Goal: Information Seeking & Learning: Check status

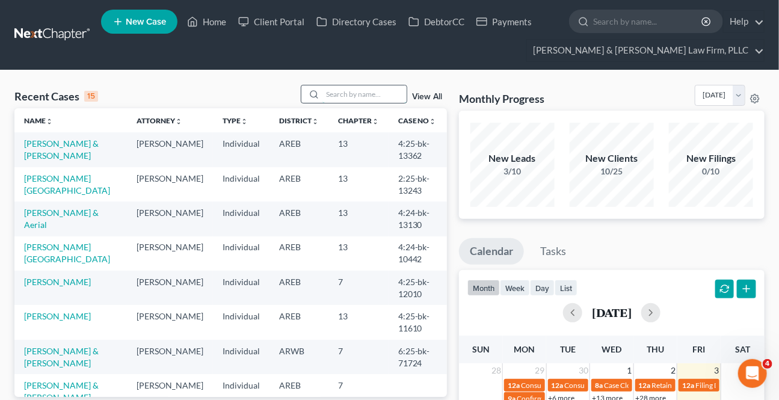
click at [340, 97] on input "search" at bounding box center [364, 93] width 84 height 17
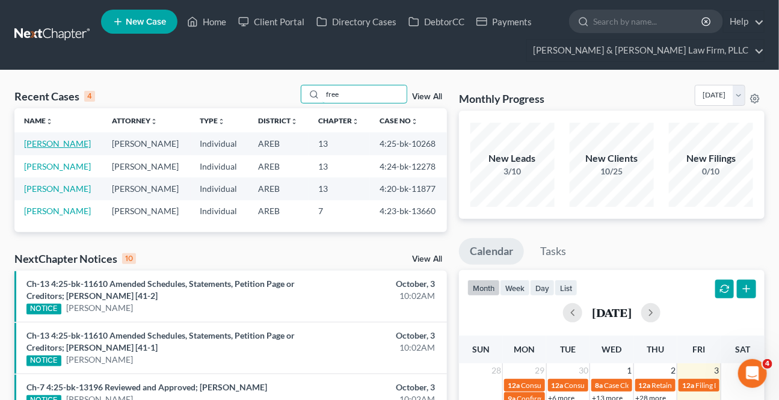
type input "free"
click at [60, 141] on link "[PERSON_NAME]" at bounding box center [57, 143] width 67 height 10
select select "6"
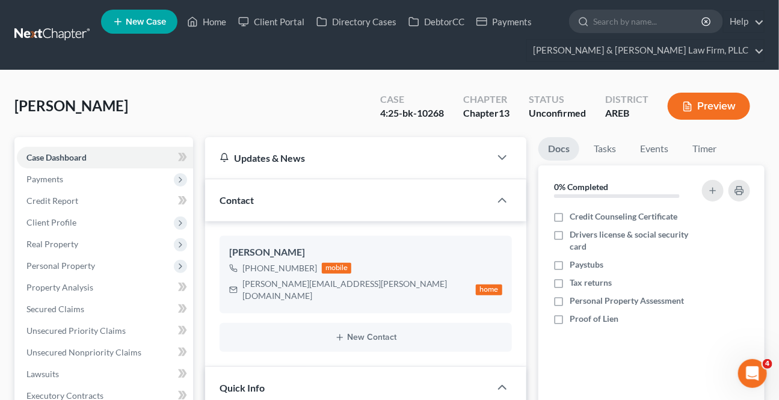
scroll to position [328, 0]
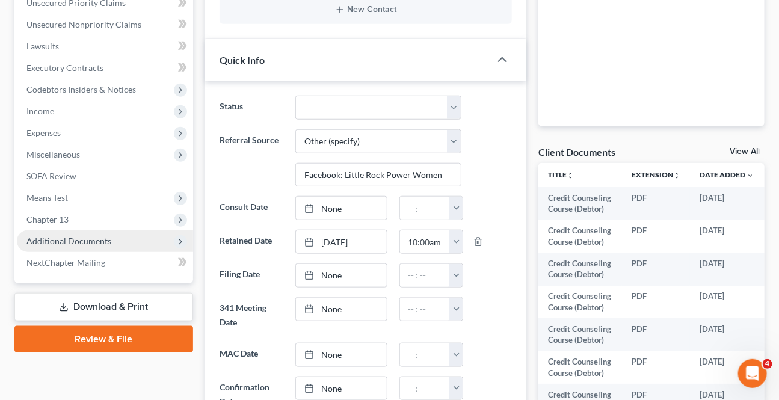
click at [95, 236] on span "Additional Documents" at bounding box center [68, 241] width 85 height 10
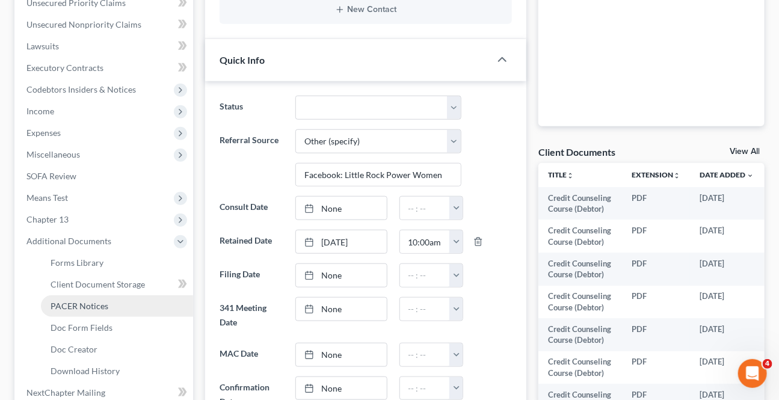
click at [101, 307] on span "PACER Notices" at bounding box center [80, 306] width 58 height 10
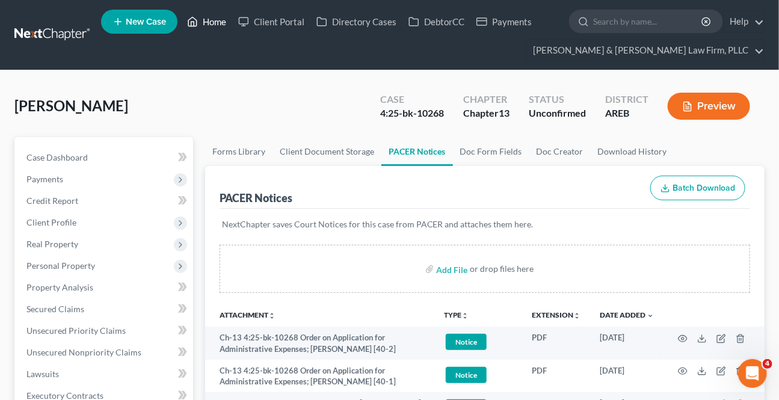
click at [209, 17] on link "Home" at bounding box center [206, 22] width 51 height 22
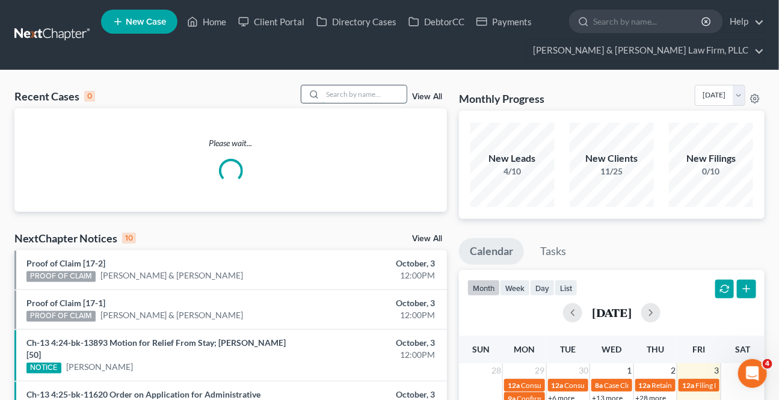
click at [342, 96] on input "search" at bounding box center [364, 93] width 84 height 17
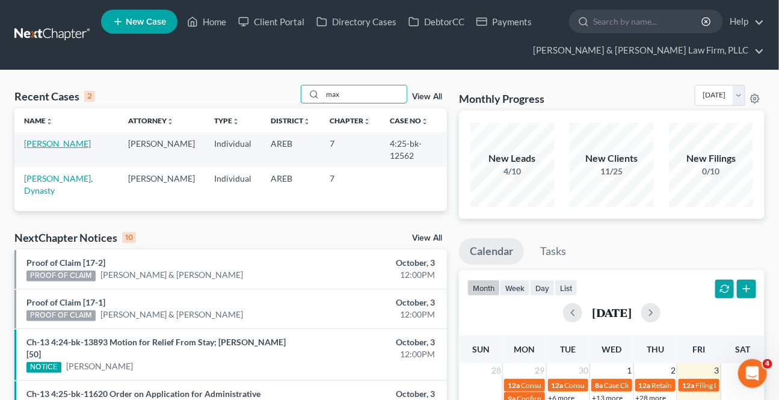
type input "max"
click at [74, 146] on link "[PERSON_NAME]" at bounding box center [57, 143] width 67 height 10
select select "2"
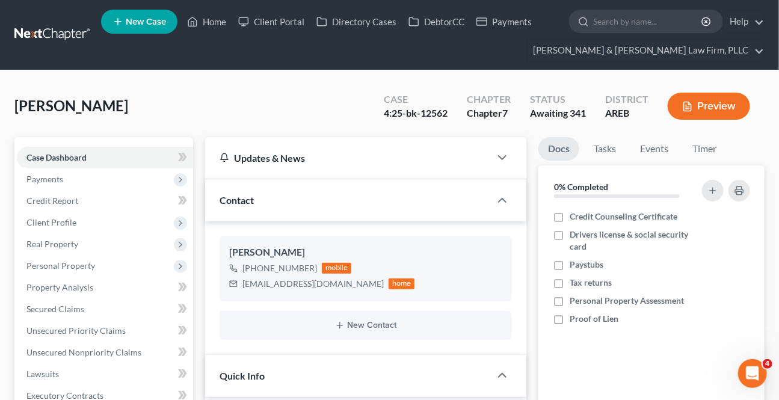
scroll to position [328, 0]
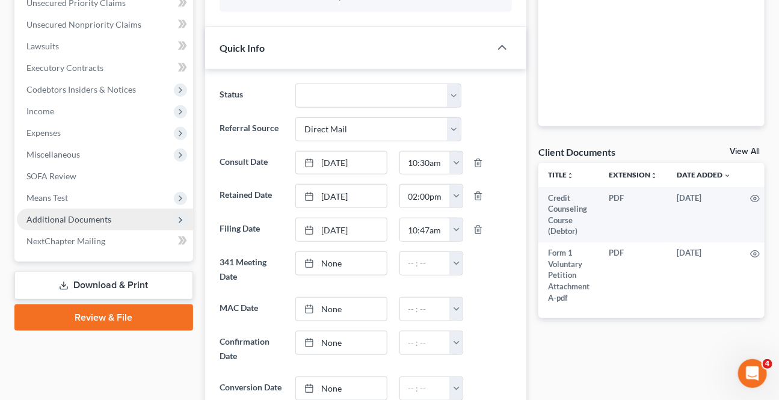
click at [90, 215] on span "Additional Documents" at bounding box center [68, 219] width 85 height 10
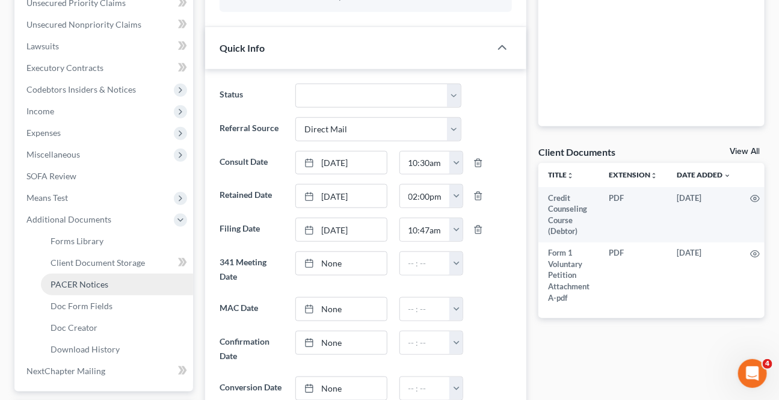
click at [66, 283] on span "PACER Notices" at bounding box center [80, 284] width 58 height 10
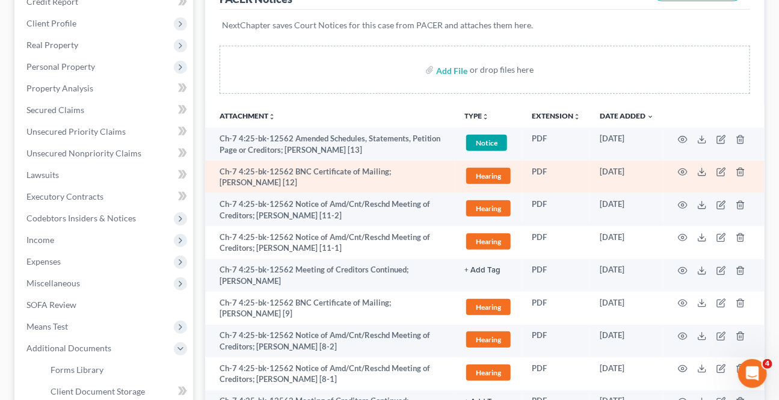
scroll to position [218, 0]
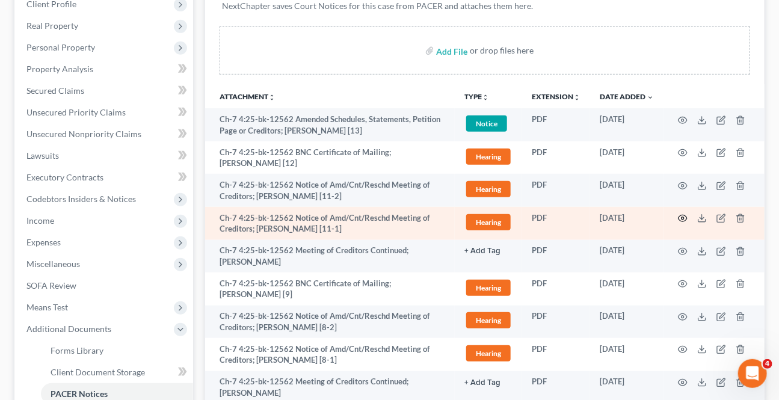
click at [684, 220] on icon "button" at bounding box center [683, 218] width 9 height 7
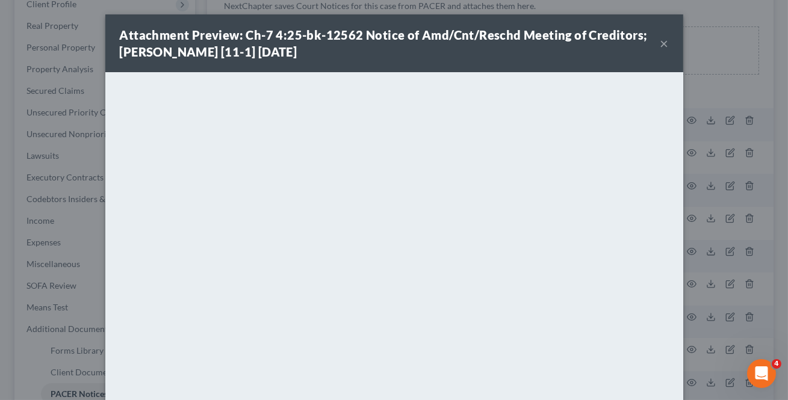
drag, startPoint x: 660, startPoint y: 42, endPoint x: 638, endPoint y: 60, distance: 28.7
click at [660, 41] on button "×" at bounding box center [664, 43] width 8 height 14
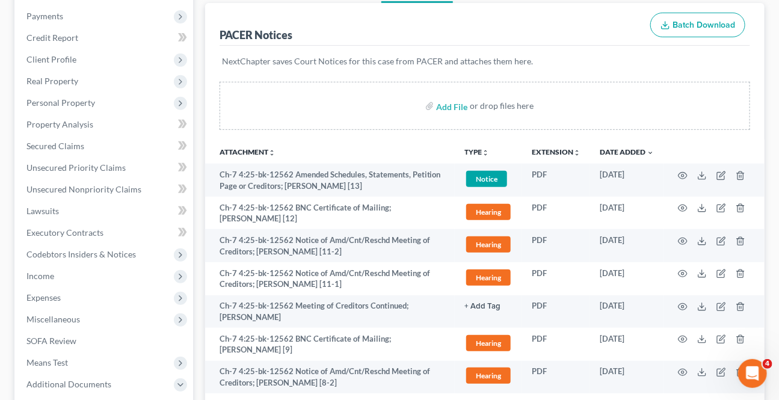
scroll to position [0, 0]
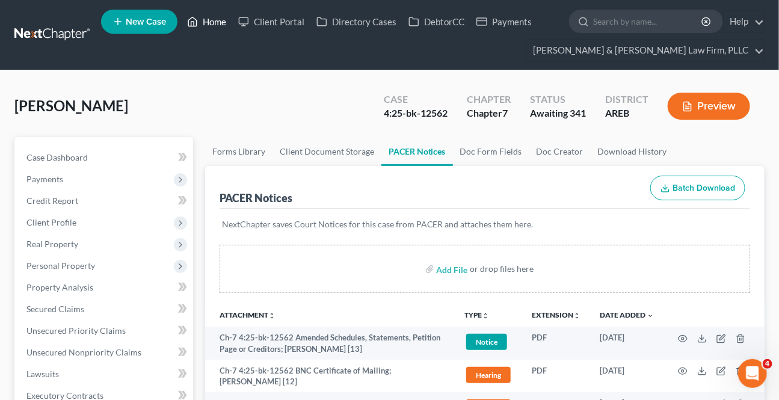
drag, startPoint x: 211, startPoint y: 18, endPoint x: 194, endPoint y: 34, distance: 23.4
click at [211, 17] on link "Home" at bounding box center [206, 22] width 51 height 22
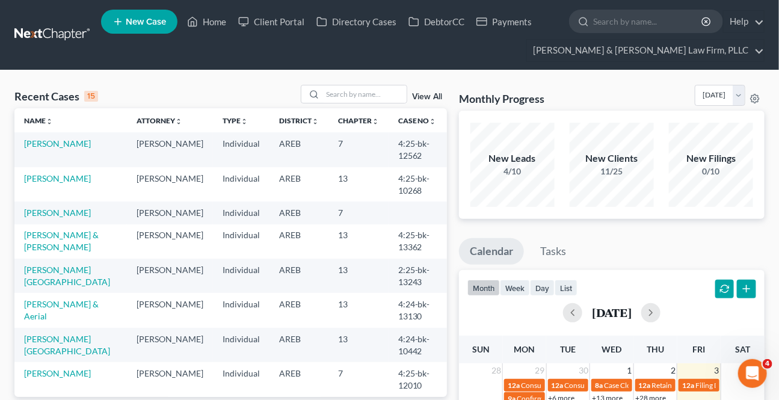
click at [338, 94] on input "search" at bounding box center [364, 93] width 84 height 17
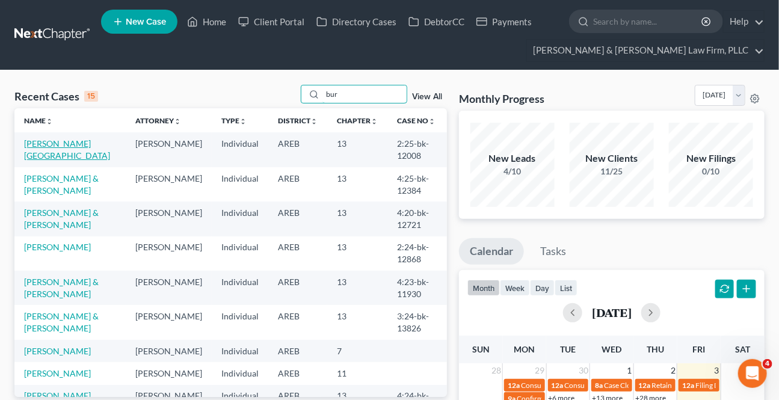
type input "bur"
click at [79, 142] on link "[PERSON_NAME][GEOGRAPHIC_DATA]" at bounding box center [67, 149] width 86 height 22
select select "9"
select select "1"
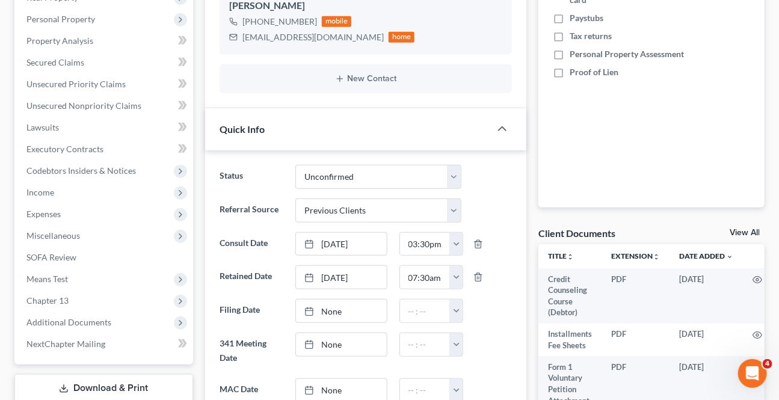
scroll to position [273, 0]
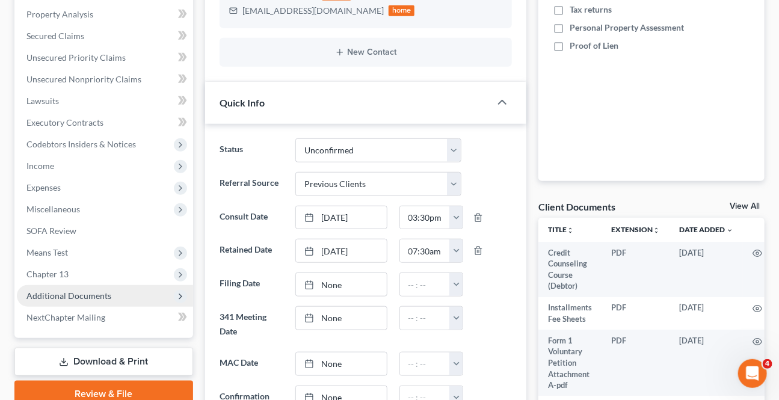
click at [75, 298] on span "Additional Documents" at bounding box center [68, 296] width 85 height 10
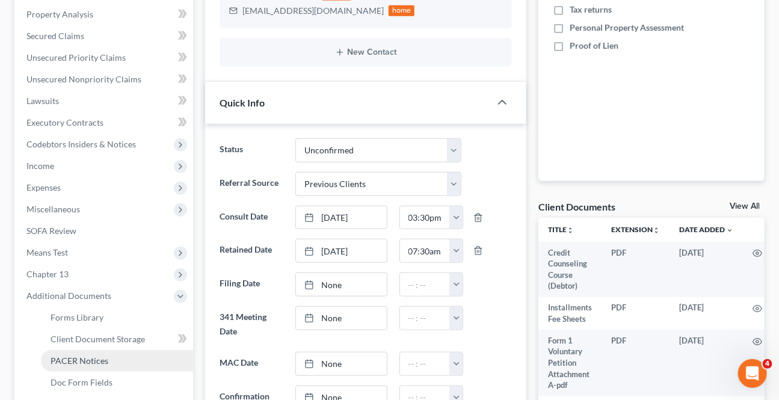
drag, startPoint x: 72, startPoint y: 359, endPoint x: 273, endPoint y: 335, distance: 202.3
click at [72, 358] on span "PACER Notices" at bounding box center [80, 361] width 58 height 10
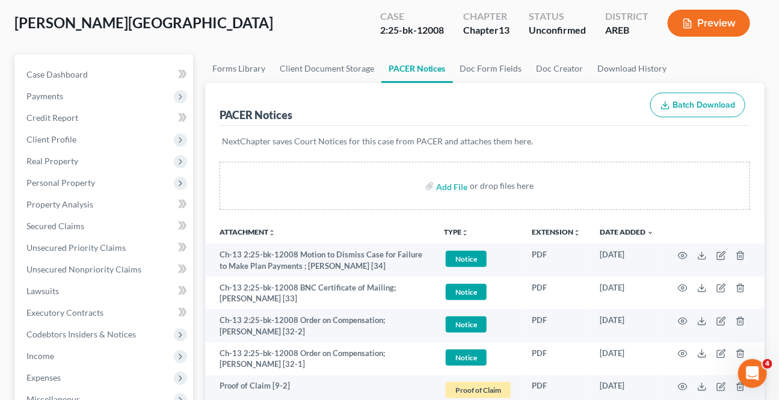
scroll to position [109, 0]
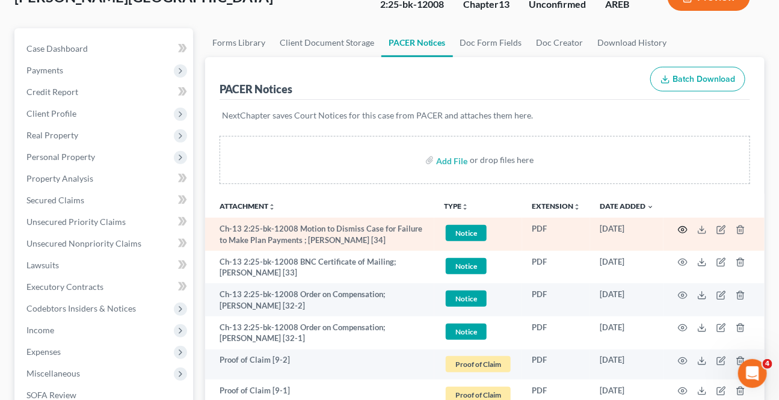
click at [684, 229] on circle "button" at bounding box center [683, 230] width 2 height 2
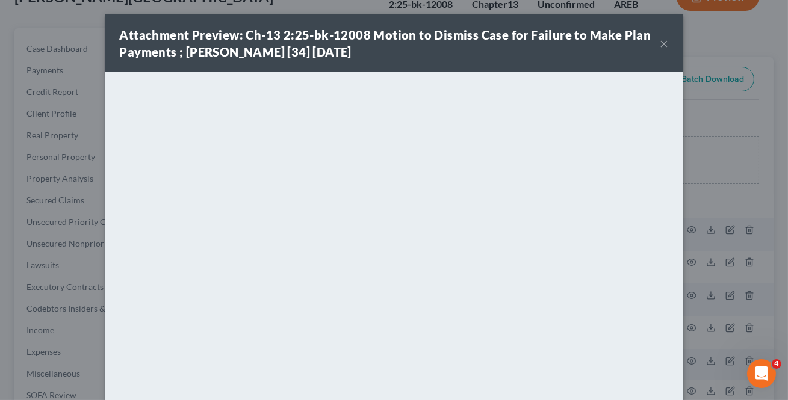
click at [664, 45] on div "Attachment Preview: Ch-13 2:25-bk-12008 Motion to Dismiss Case for Failure to M…" at bounding box center [394, 43] width 578 height 58
drag, startPoint x: 652, startPoint y: 48, endPoint x: 663, endPoint y: 43, distance: 11.9
click at [653, 48] on div "Attachment Preview: Ch-13 2:25-bk-12008 Motion to Dismiss Case for Failure to M…" at bounding box center [390, 43] width 540 height 34
click at [663, 43] on button "×" at bounding box center [664, 43] width 8 height 14
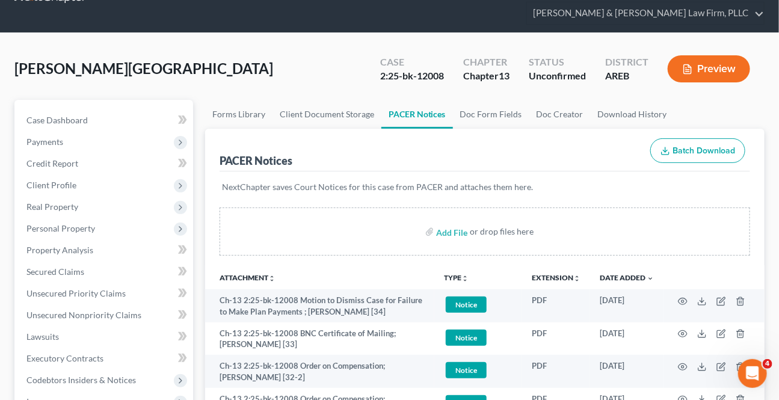
scroll to position [0, 0]
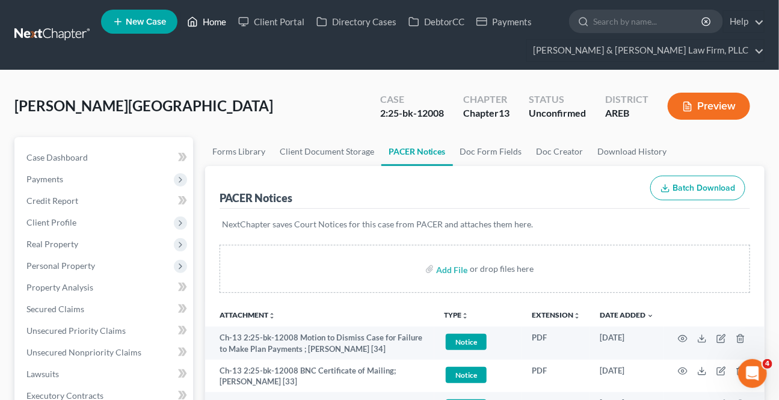
drag, startPoint x: 223, startPoint y: 23, endPoint x: 410, endPoint y: 117, distance: 209.1
click at [223, 23] on link "Home" at bounding box center [206, 22] width 51 height 22
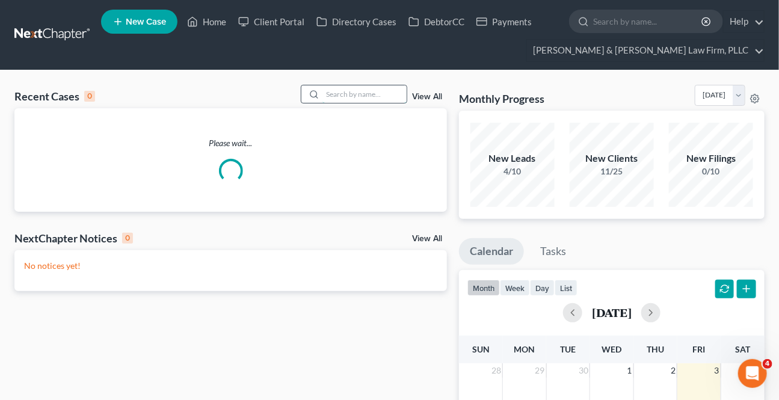
click at [363, 90] on input "search" at bounding box center [364, 93] width 84 height 17
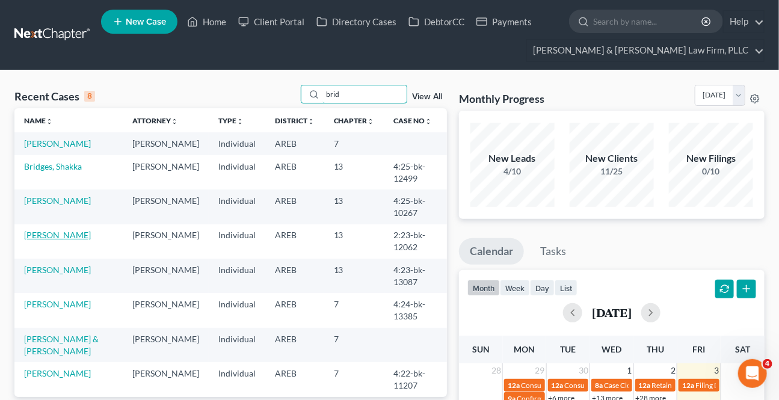
type input "brid"
click at [42, 234] on link "[PERSON_NAME]" at bounding box center [57, 235] width 67 height 10
select select "2"
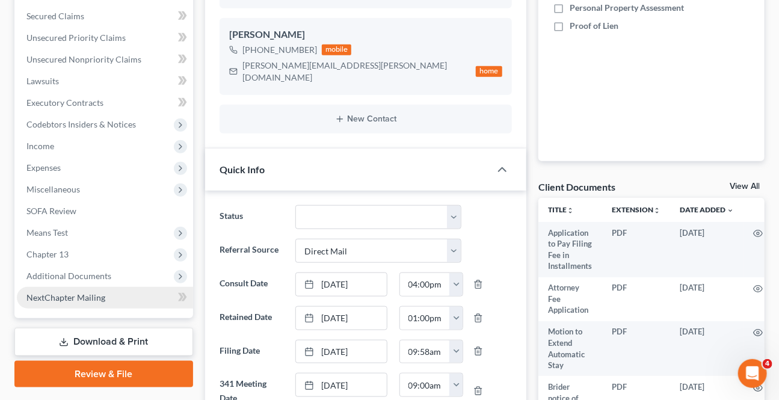
scroll to position [328, 0]
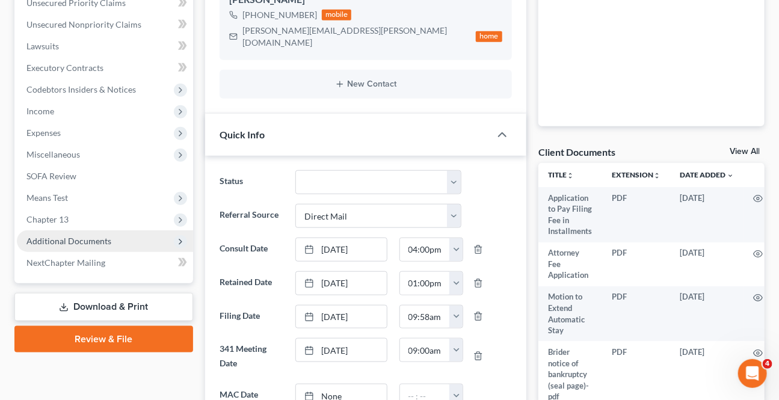
click at [81, 236] on span "Additional Documents" at bounding box center [68, 241] width 85 height 10
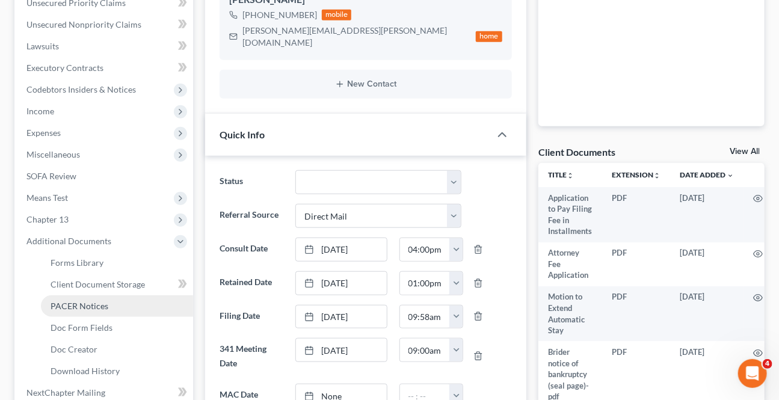
click at [67, 296] on link "PACER Notices" at bounding box center [117, 306] width 152 height 22
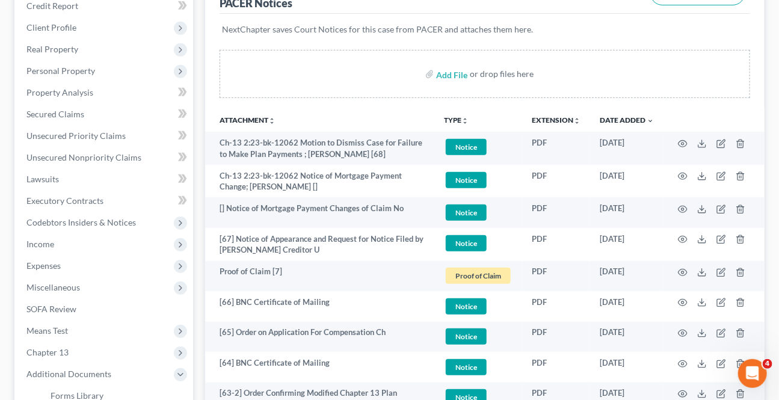
scroll to position [218, 0]
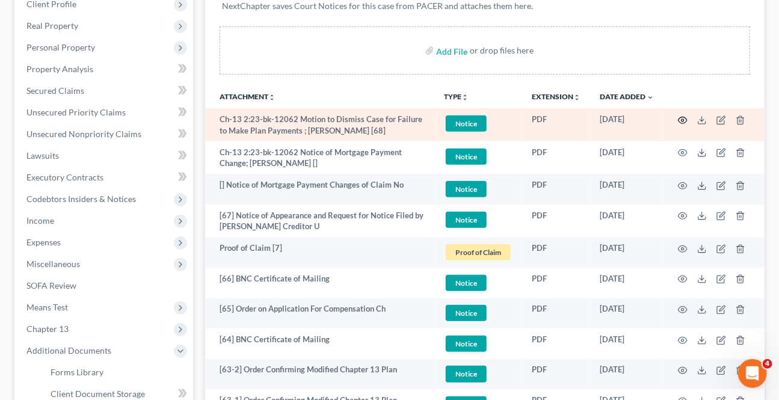
click at [686, 120] on icon "button" at bounding box center [683, 121] width 10 height 10
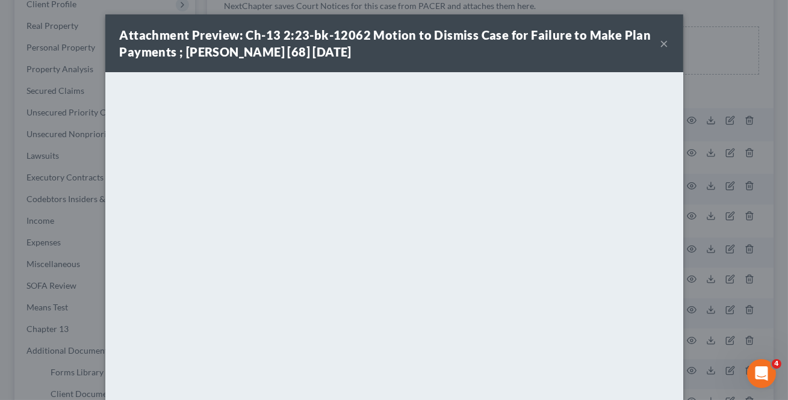
drag, startPoint x: 662, startPoint y: 41, endPoint x: 35, endPoint y: 162, distance: 637.9
click at [662, 40] on button "×" at bounding box center [664, 43] width 8 height 14
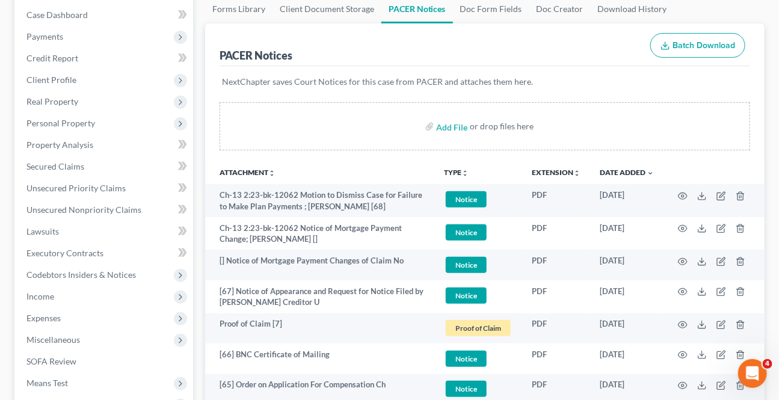
scroll to position [0, 0]
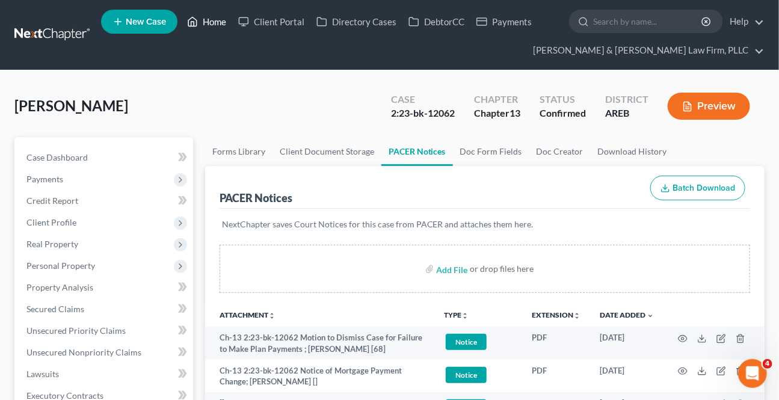
click at [207, 11] on link "Home" at bounding box center [206, 22] width 51 height 22
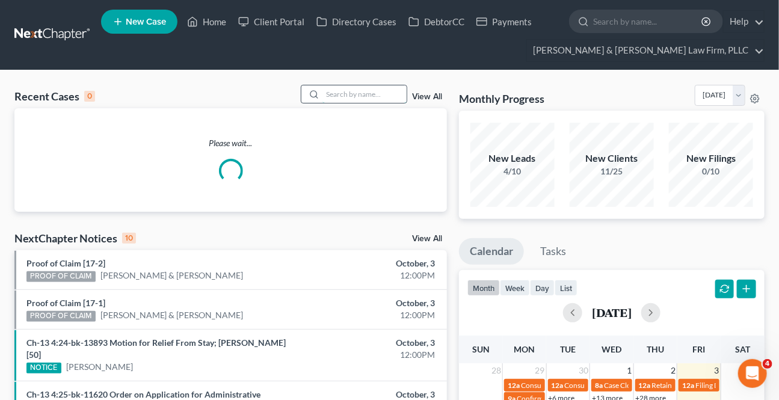
click at [365, 90] on input "search" at bounding box center [364, 93] width 84 height 17
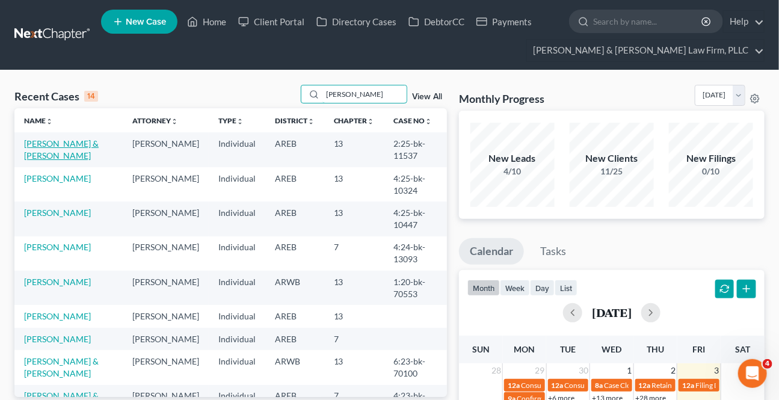
type input "[PERSON_NAME]"
click at [54, 145] on link "[PERSON_NAME] & [PERSON_NAME]" at bounding box center [61, 149] width 75 height 22
select select "6"
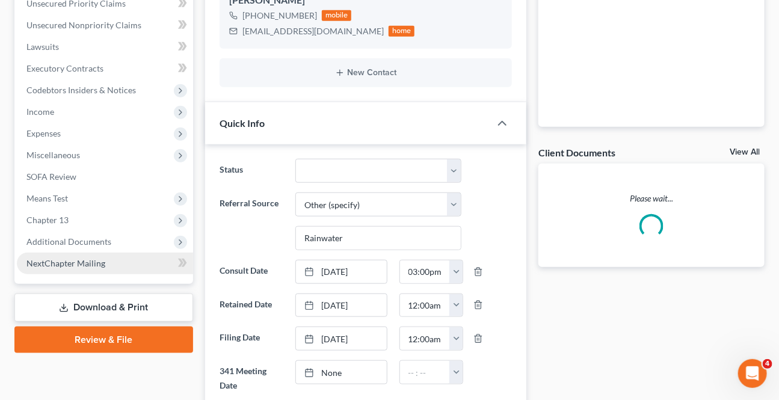
scroll to position [328, 0]
drag, startPoint x: 101, startPoint y: 239, endPoint x: 102, endPoint y: 251, distance: 12.1
click at [101, 238] on span "Additional Documents" at bounding box center [68, 241] width 85 height 10
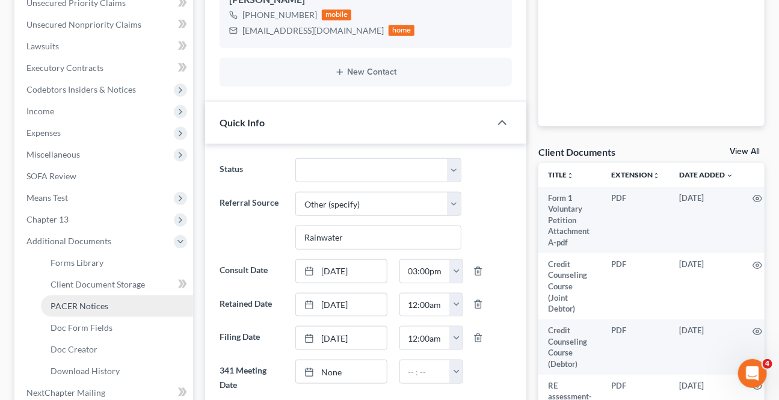
click at [100, 302] on span "PACER Notices" at bounding box center [80, 306] width 58 height 10
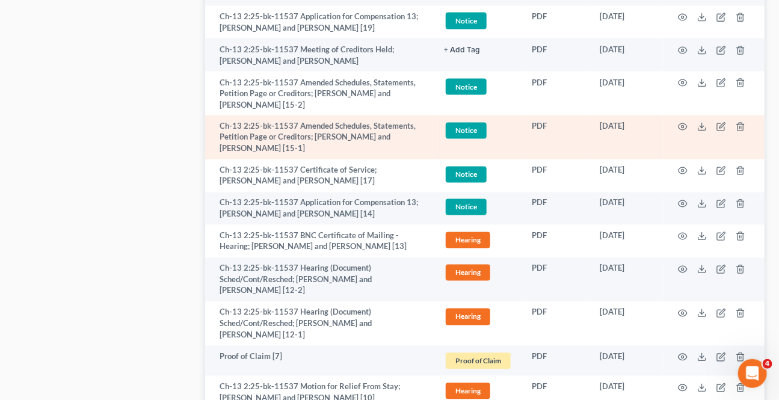
scroll to position [2461, 0]
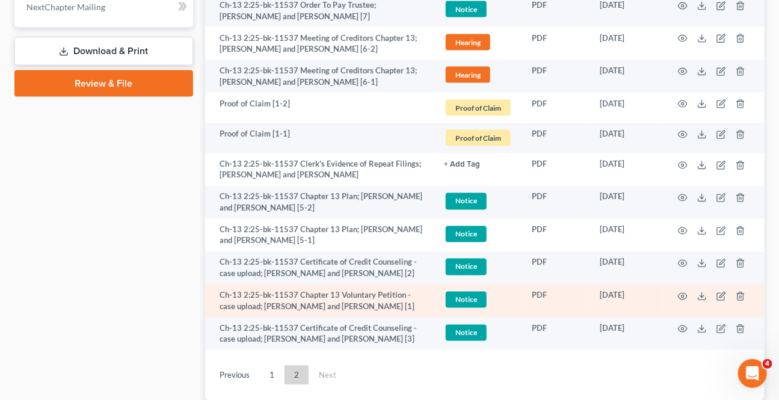
scroll to position [732, 0]
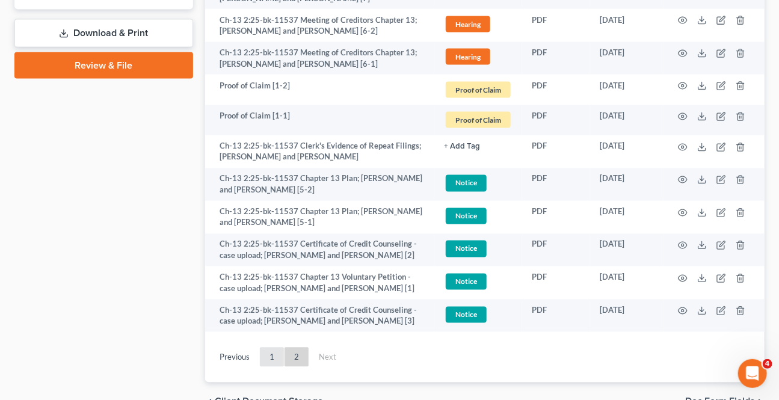
drag, startPoint x: 268, startPoint y: 348, endPoint x: 272, endPoint y: 354, distance: 7.3
click at [268, 348] on link "1" at bounding box center [272, 357] width 24 height 19
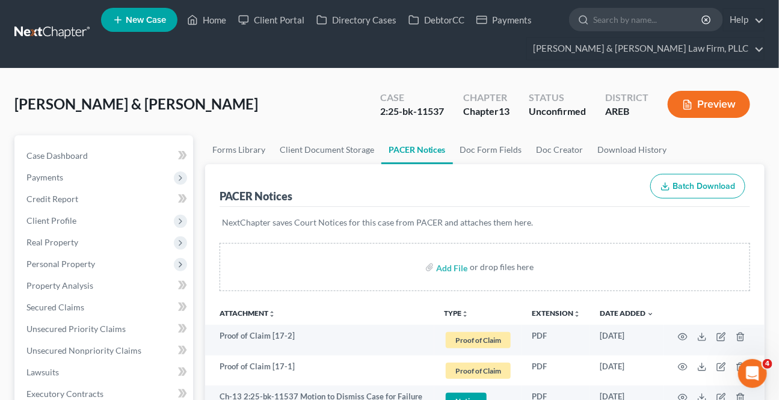
scroll to position [0, 0]
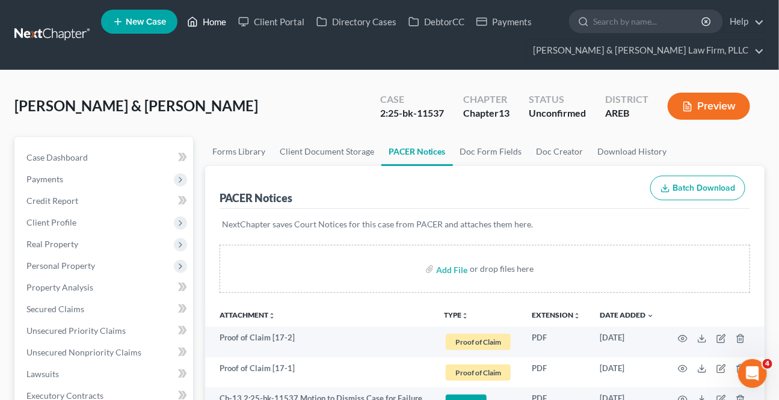
drag, startPoint x: 212, startPoint y: 20, endPoint x: 334, endPoint y: 102, distance: 147.4
click at [212, 20] on link "Home" at bounding box center [206, 22] width 51 height 22
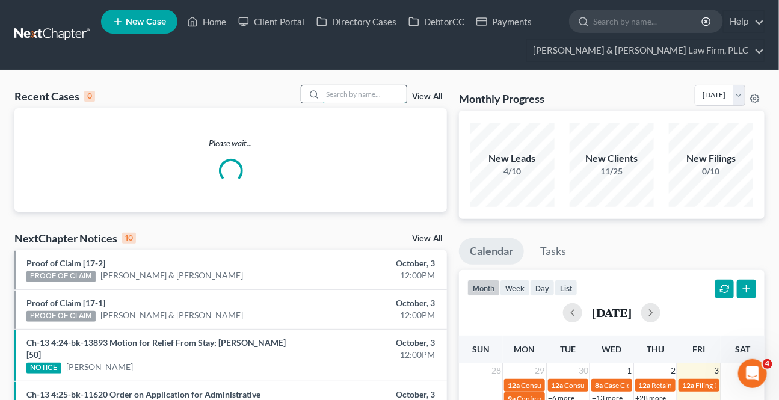
click at [362, 93] on input "search" at bounding box center [364, 93] width 84 height 17
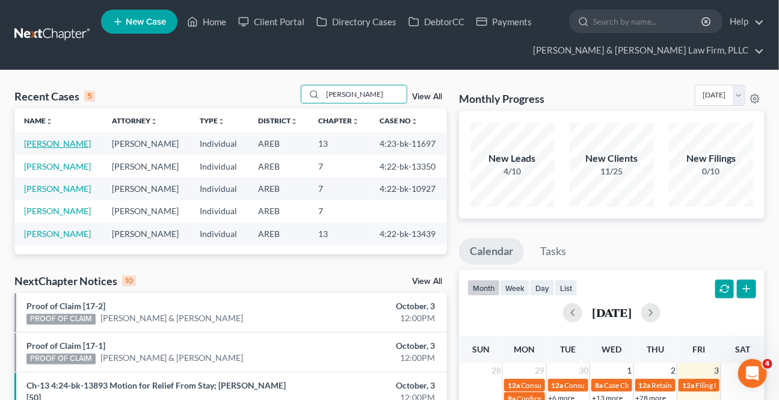
type input "[PERSON_NAME]"
click at [60, 144] on link "[PERSON_NAME]" at bounding box center [57, 143] width 67 height 10
select select "3"
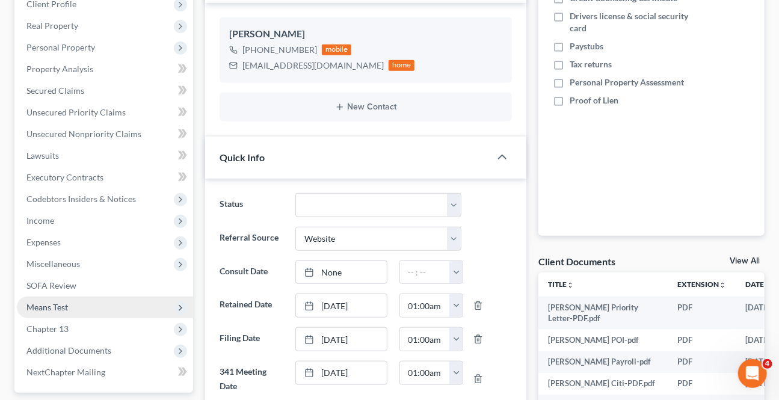
scroll to position [273, 0]
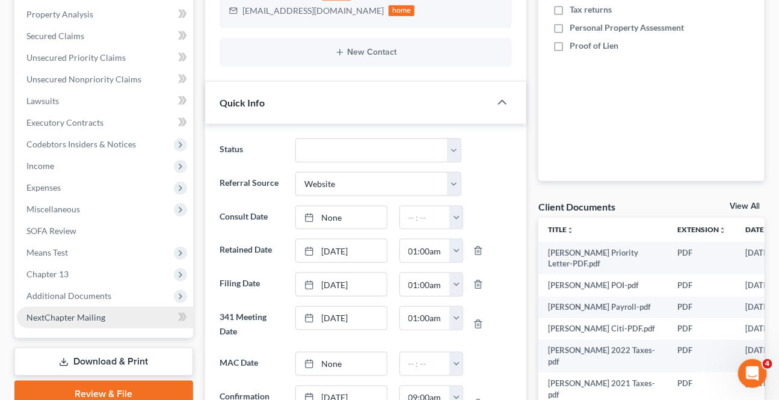
drag, startPoint x: 72, startPoint y: 293, endPoint x: 72, endPoint y: 319, distance: 26.5
click at [72, 292] on span "Additional Documents" at bounding box center [68, 296] width 85 height 10
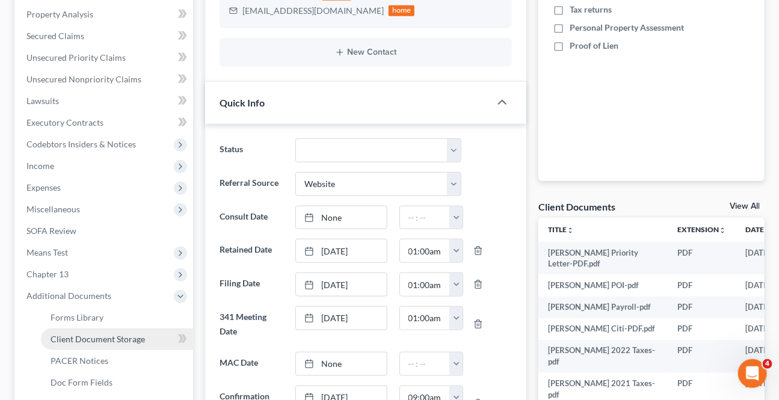
click at [74, 340] on span "Client Document Storage" at bounding box center [98, 339] width 94 height 10
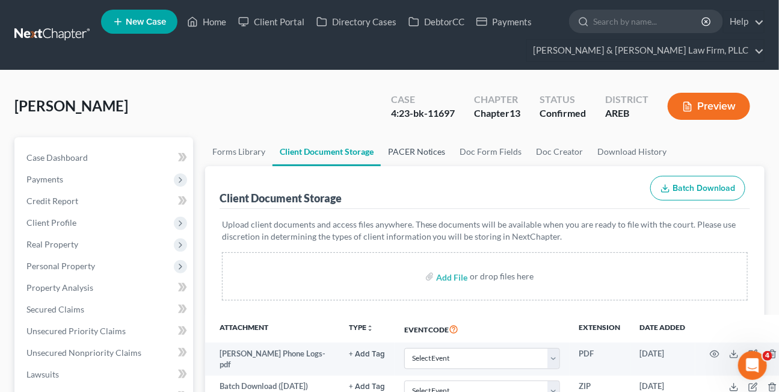
click at [421, 150] on link "PACER Notices" at bounding box center [417, 151] width 72 height 29
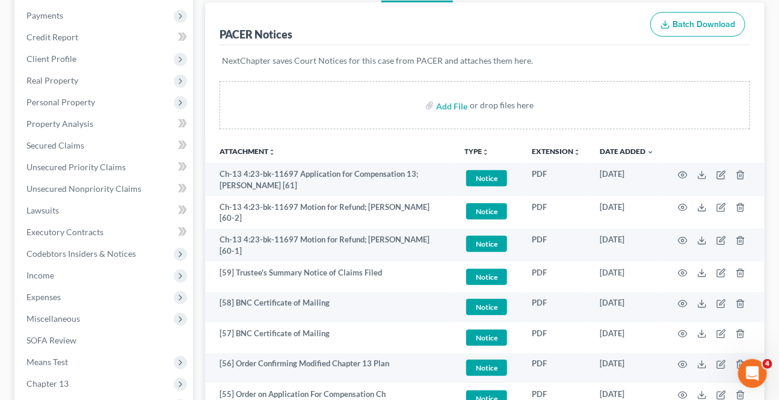
scroll to position [218, 0]
